Goal: Information Seeking & Learning: Learn about a topic

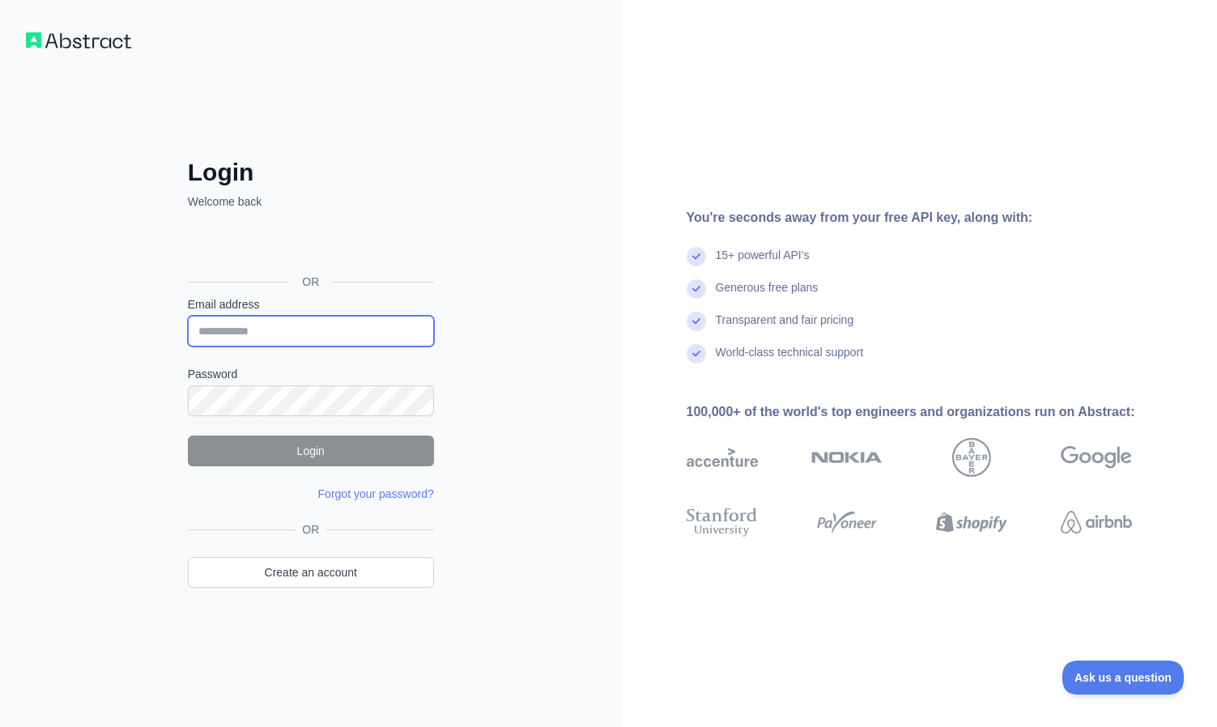
click at [269, 336] on input "Email address" at bounding box center [311, 331] width 246 height 31
type input "**********"
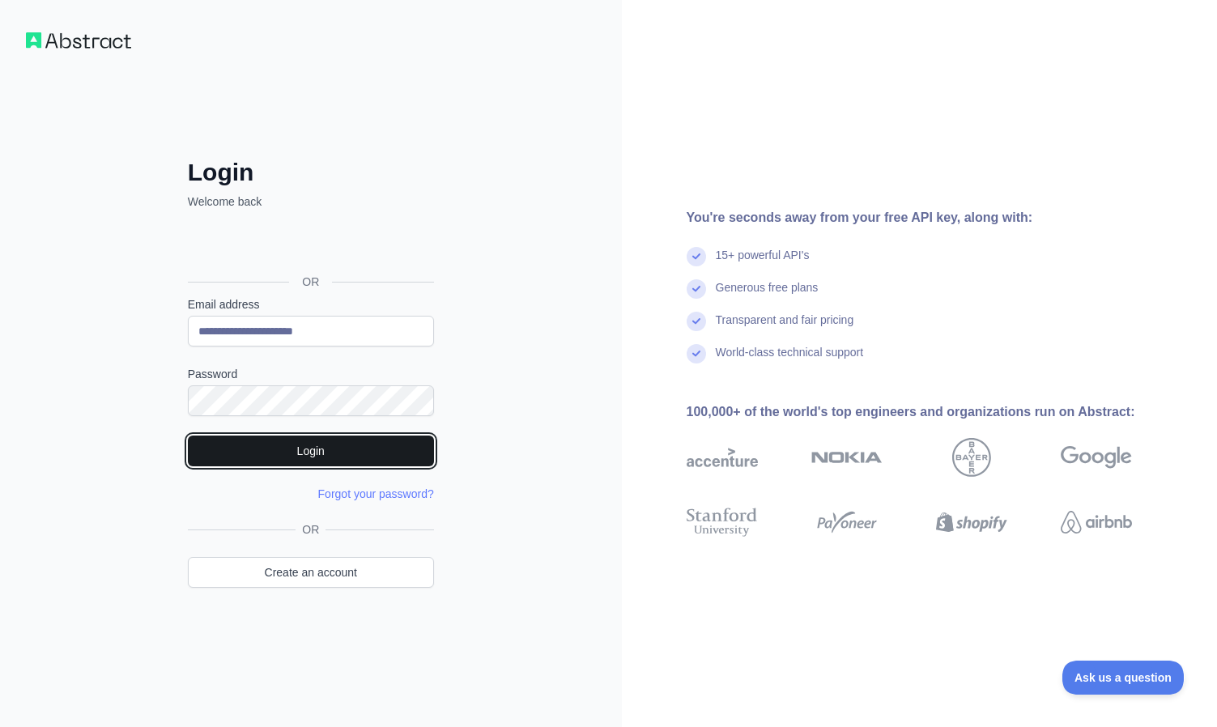
click at [410, 455] on button "Login" at bounding box center [311, 451] width 246 height 31
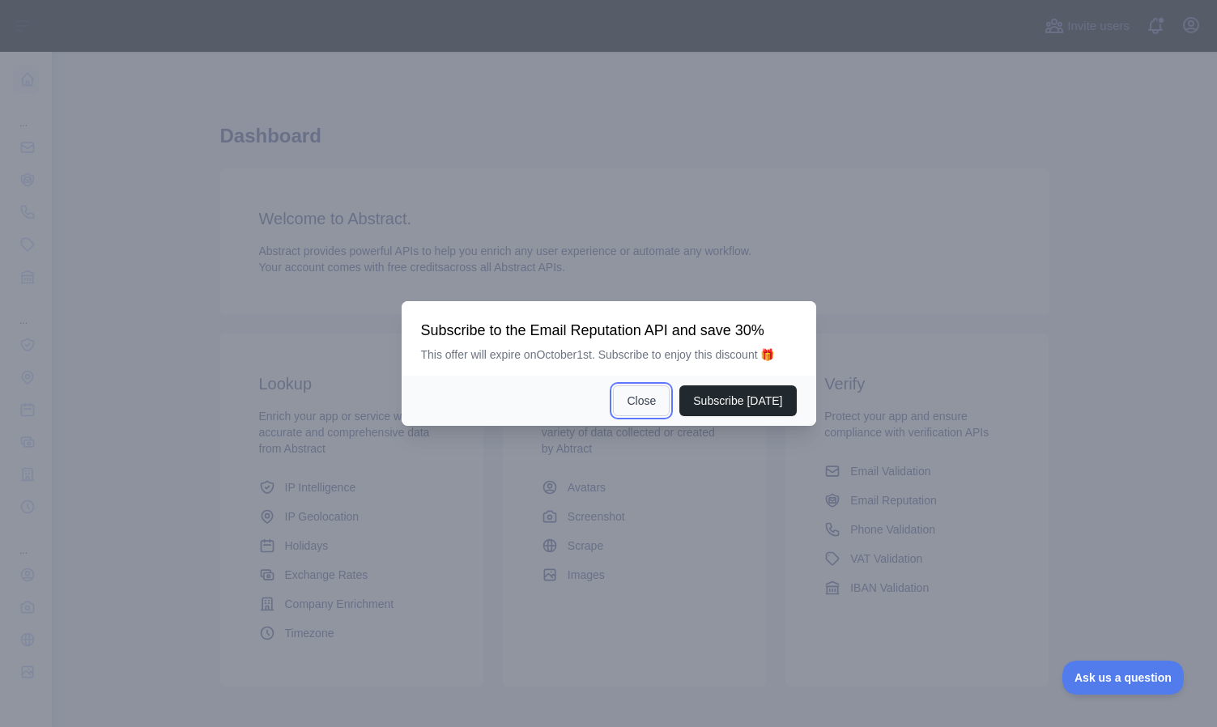
click at [640, 391] on button "Close" at bounding box center [641, 400] width 57 height 31
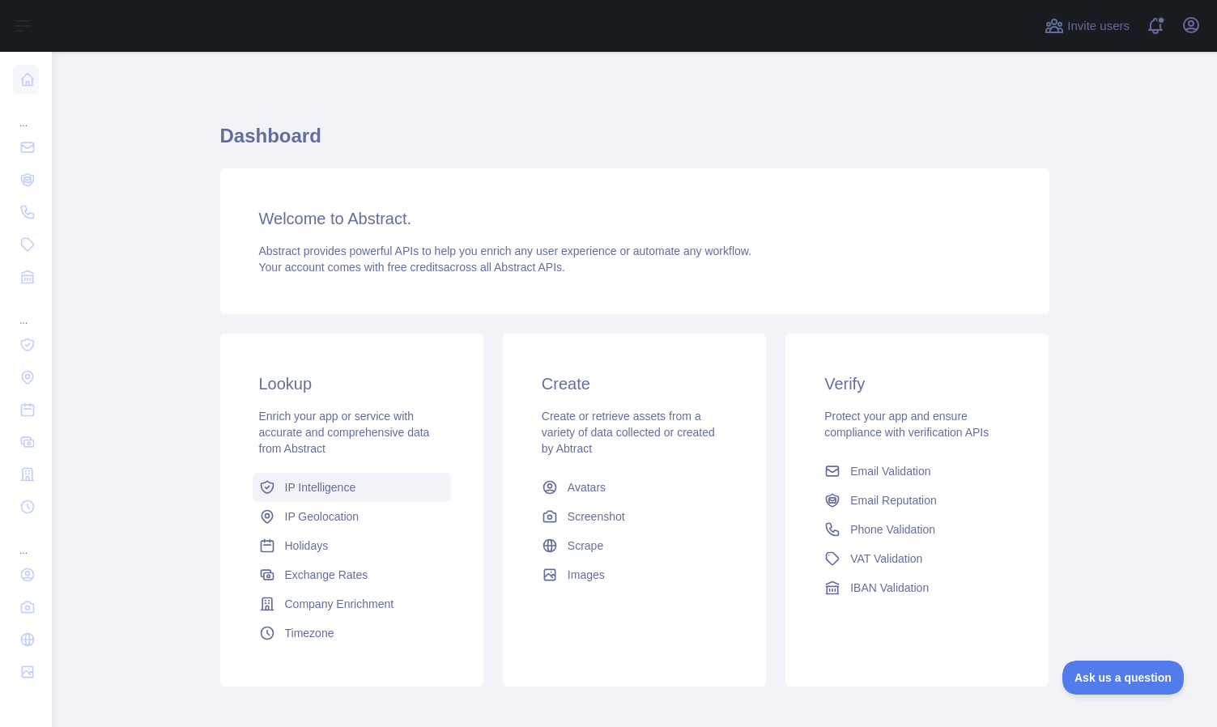
scroll to position [1, 0]
click at [344, 513] on span "IP Geolocation" at bounding box center [322, 516] width 74 height 16
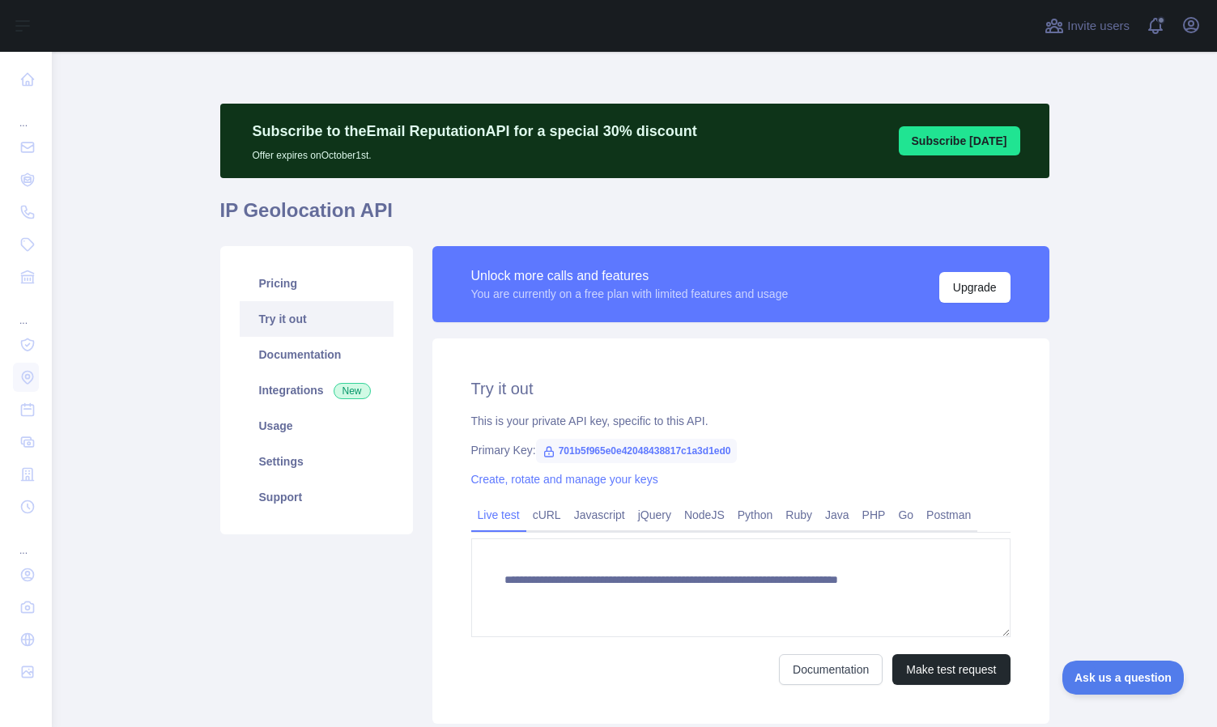
type textarea "**********"
click at [327, 354] on link "Documentation" at bounding box center [317, 355] width 154 height 36
click at [306, 287] on link "Pricing" at bounding box center [317, 284] width 154 height 36
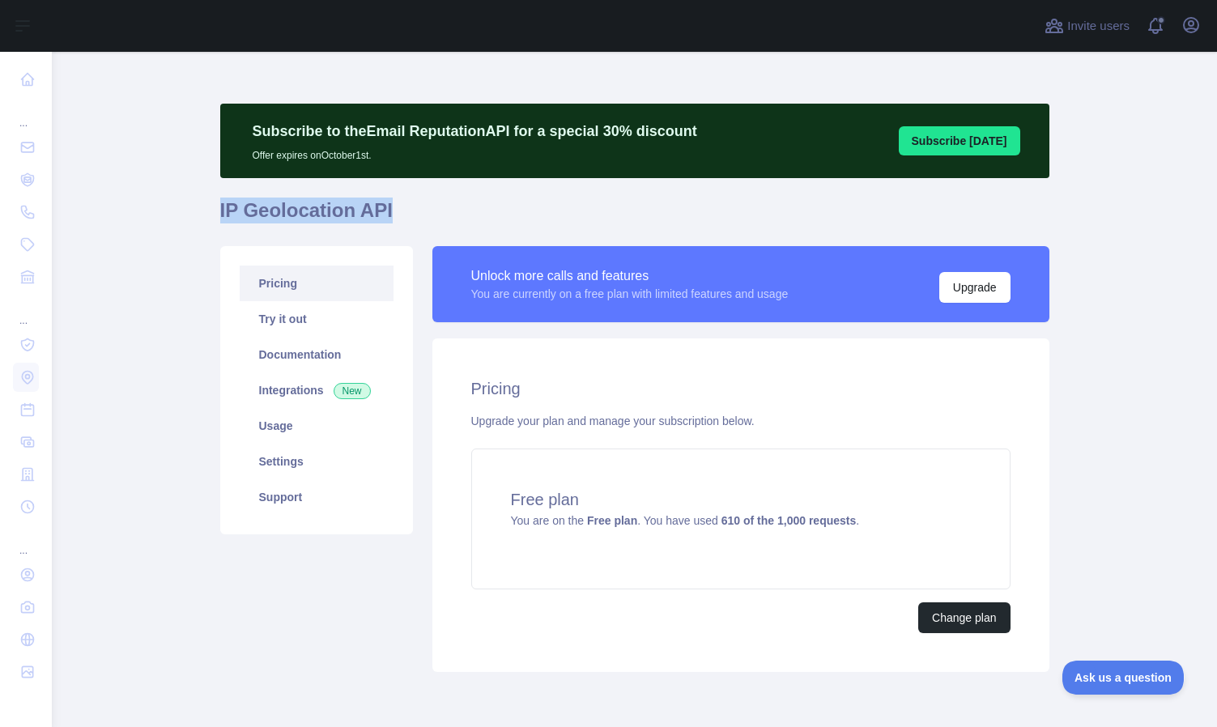
drag, startPoint x: 220, startPoint y: 212, endPoint x: 383, endPoint y: 208, distance: 162.8
click at [383, 208] on h1 "IP Geolocation API" at bounding box center [634, 217] width 829 height 39
copy h1 "IP Geolocation API"
